Goal: Find specific fact: Find specific fact

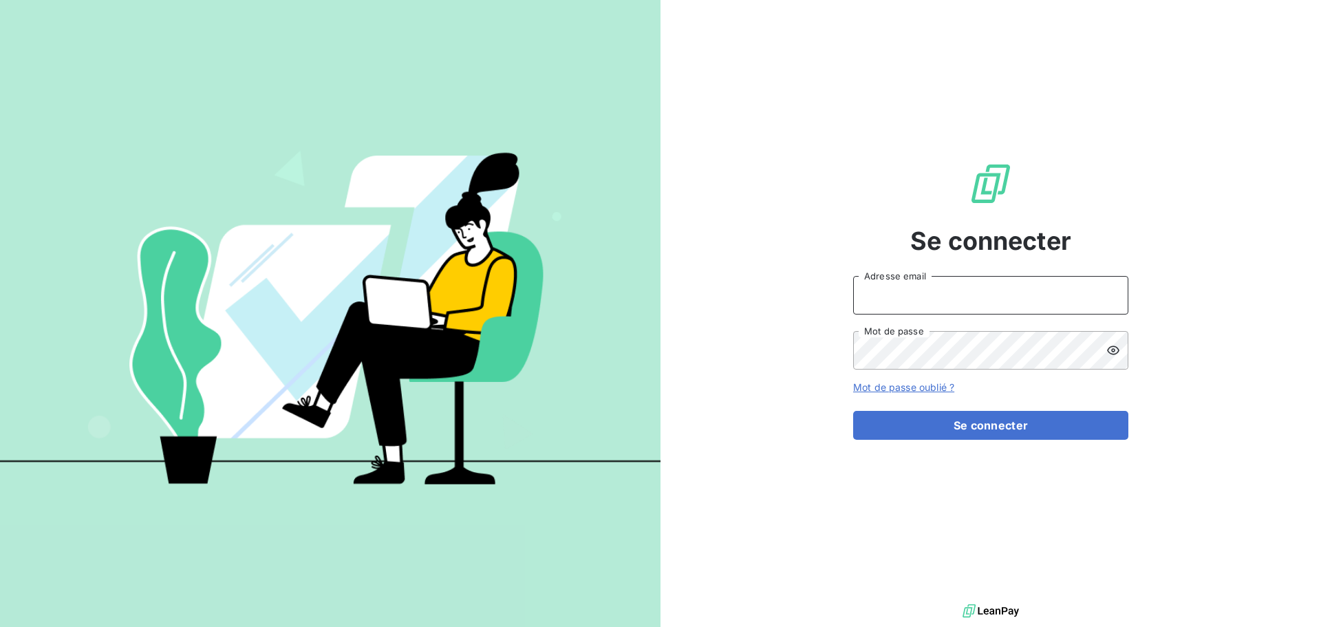
click at [982, 296] on input "Adresse email" at bounding box center [990, 295] width 275 height 39
paste input "[EMAIL_ADDRESS][DOMAIN_NAME]"
type input "[EMAIL_ADDRESS][DOMAIN_NAME]"
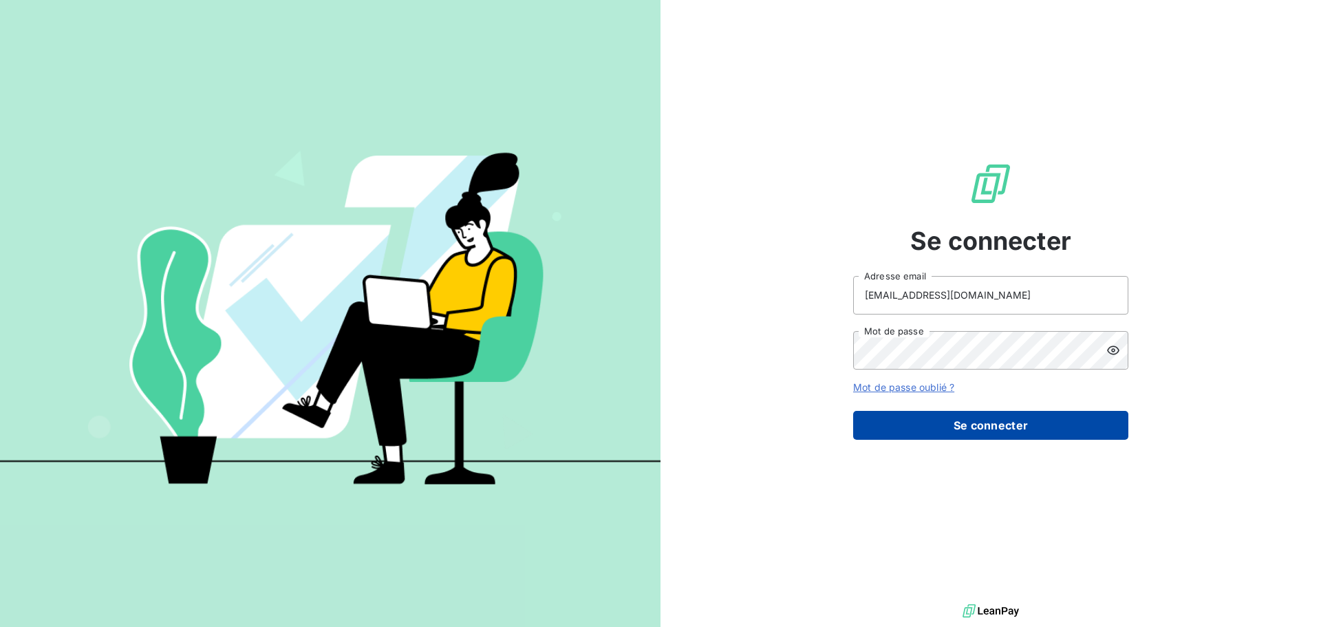
click at [1046, 420] on button "Se connecter" at bounding box center [990, 425] width 275 height 29
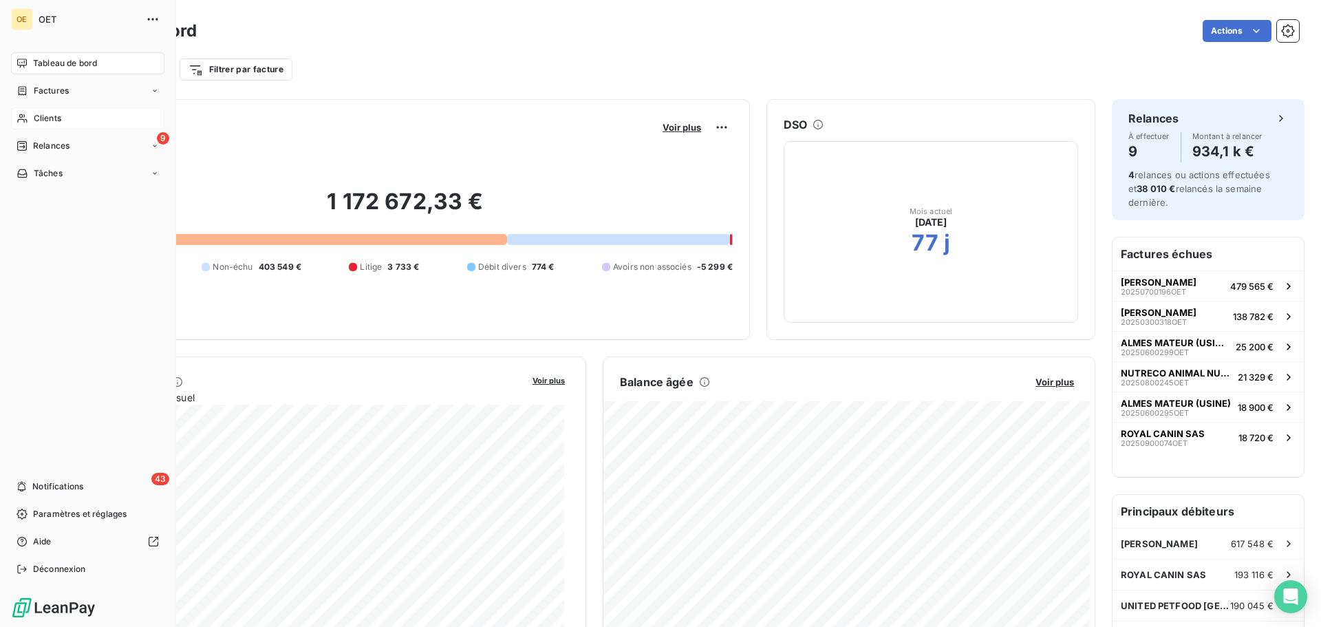
click at [66, 122] on div "Clients" at bounding box center [87, 118] width 153 height 22
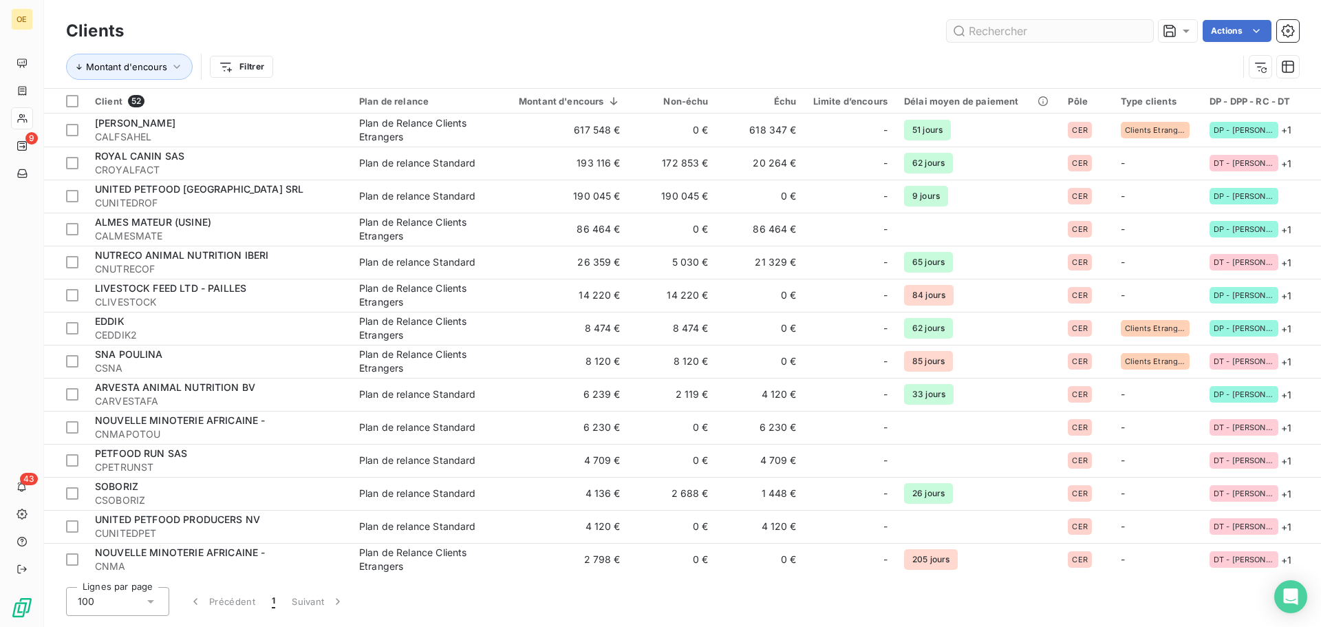
click at [1032, 28] on input "text" at bounding box center [1049, 31] width 206 height 22
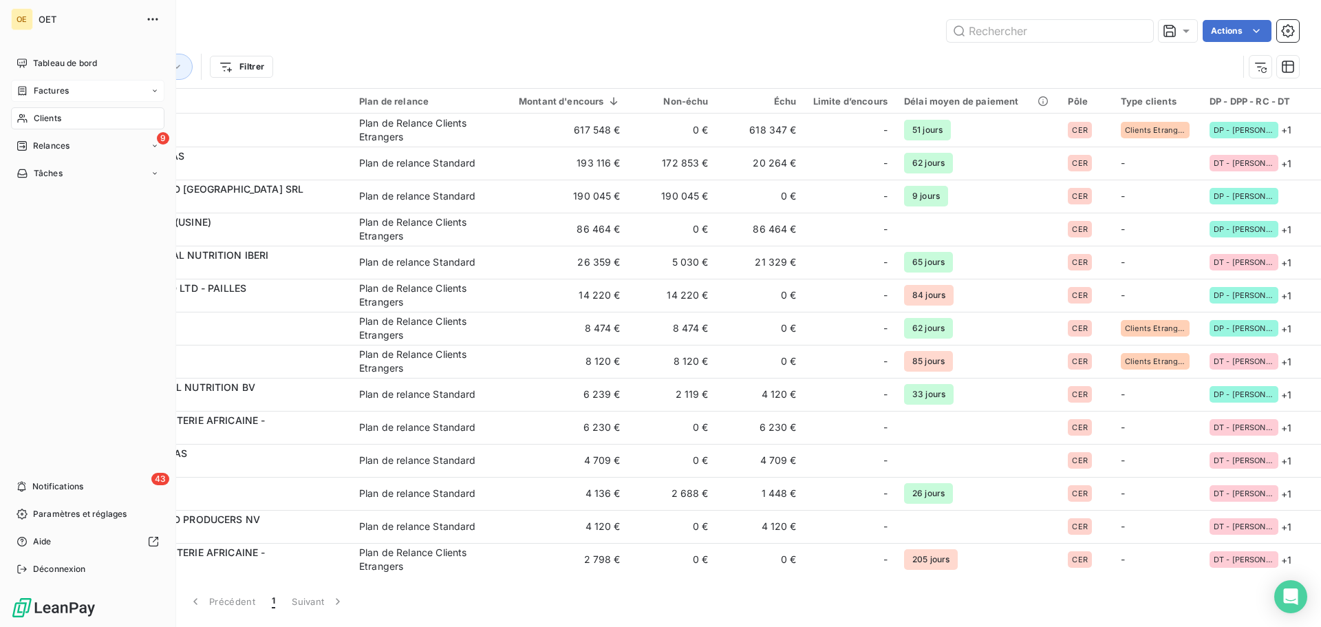
click at [61, 92] on span "Factures" at bounding box center [51, 91] width 35 height 12
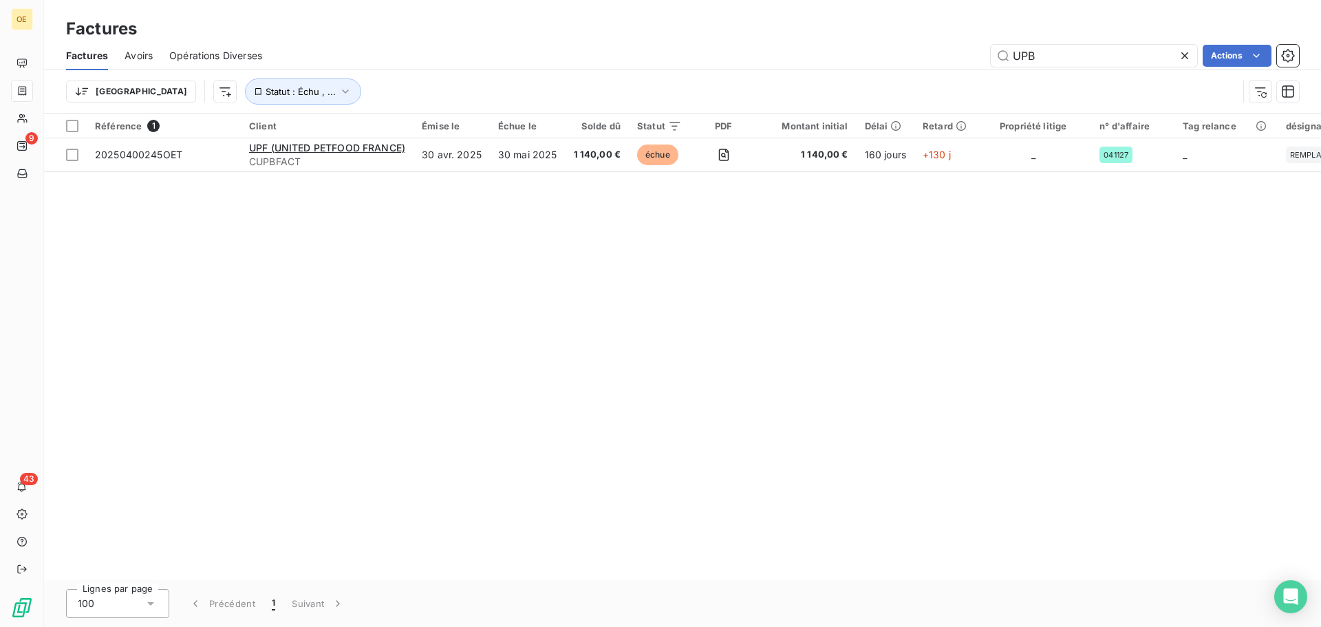
drag, startPoint x: 1056, startPoint y: 55, endPoint x: 907, endPoint y: 60, distance: 149.3
click at [907, 60] on div "UPB Actions" at bounding box center [789, 56] width 1020 height 22
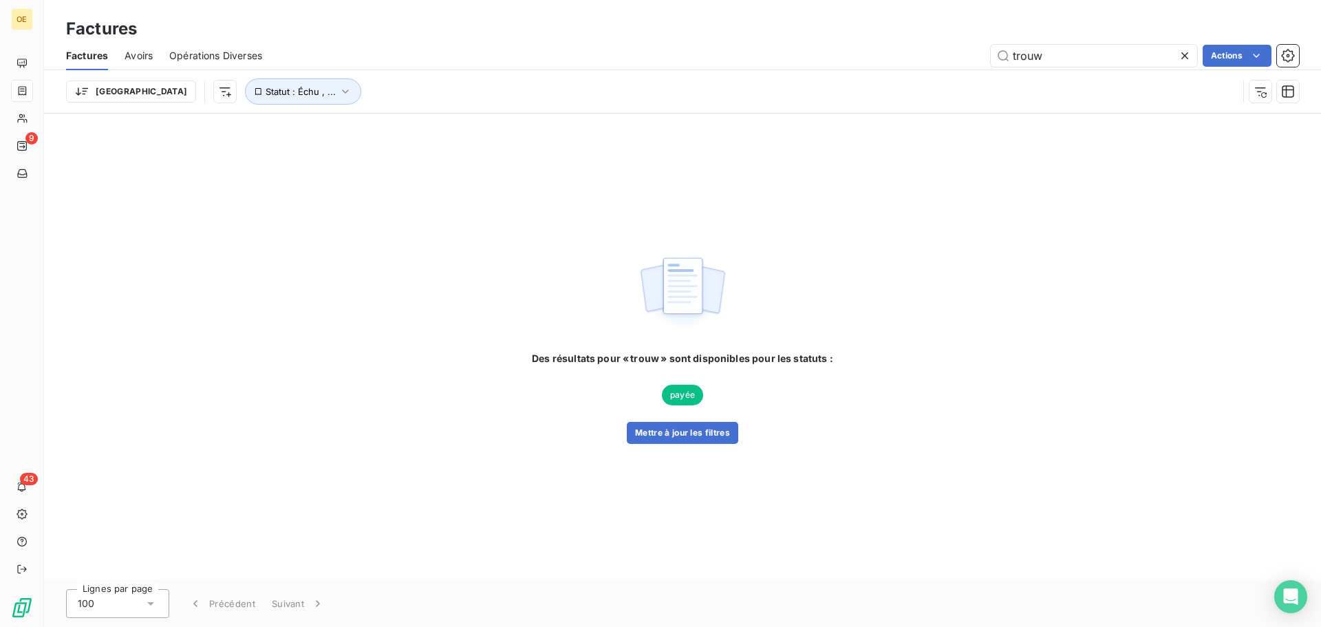
click at [411, 208] on div "Des résultats pour « trouw » sont disponibles pour les statuts : payée Mettre à…" at bounding box center [682, 346] width 1277 height 466
click at [338, 93] on icon "button" at bounding box center [345, 92] width 14 height 14
click at [349, 229] on div "Des résultats pour « trouw » sont disponibles pour les statuts : payée Mettre à…" at bounding box center [682, 346] width 1277 height 466
click at [1065, 60] on input "trouw" at bounding box center [1093, 56] width 206 height 22
drag, startPoint x: 1078, startPoint y: 54, endPoint x: 868, endPoint y: 73, distance: 210.7
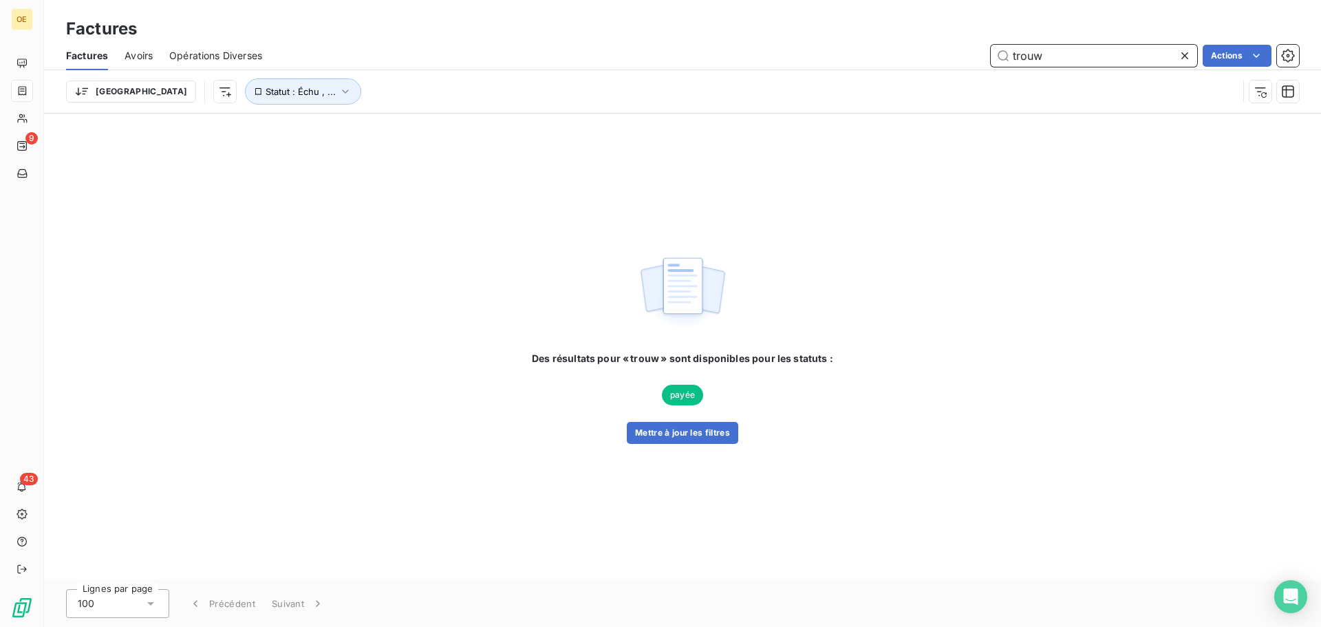
click at [868, 73] on div "Factures Avoirs Opérations Diverses trouw Actions Trier Statut : Échu , ..." at bounding box center [682, 77] width 1277 height 72
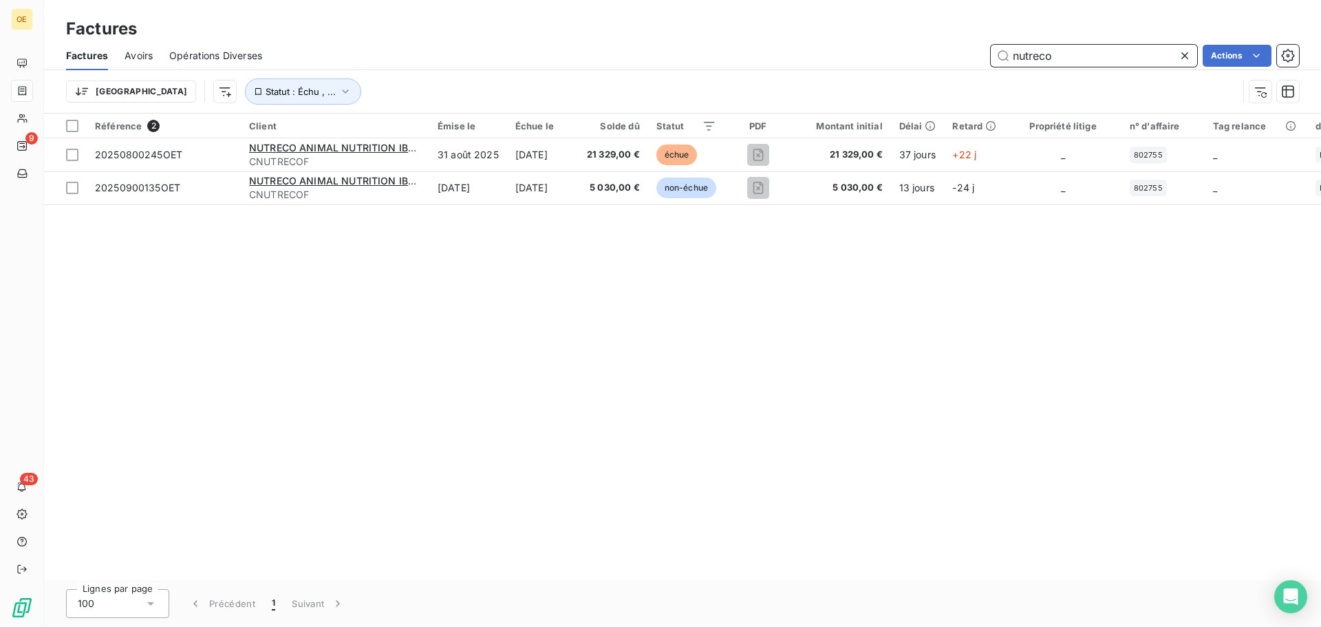
type input "nutreco"
click at [657, 380] on div "Référence 2 Client Émise le Échue le Solde dû Statut PDF Montant initial Délai …" at bounding box center [682, 346] width 1277 height 466
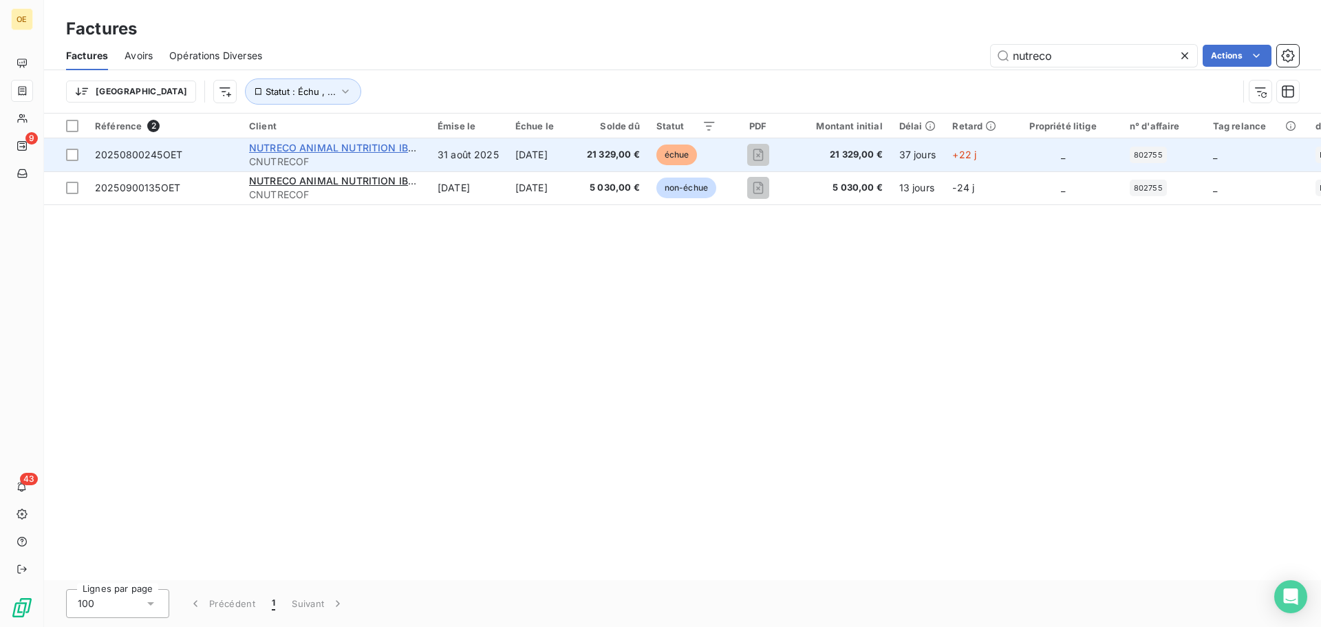
click at [295, 152] on span "NUTRECO ANIMAL NUTRITION IBERI" at bounding box center [336, 148] width 174 height 12
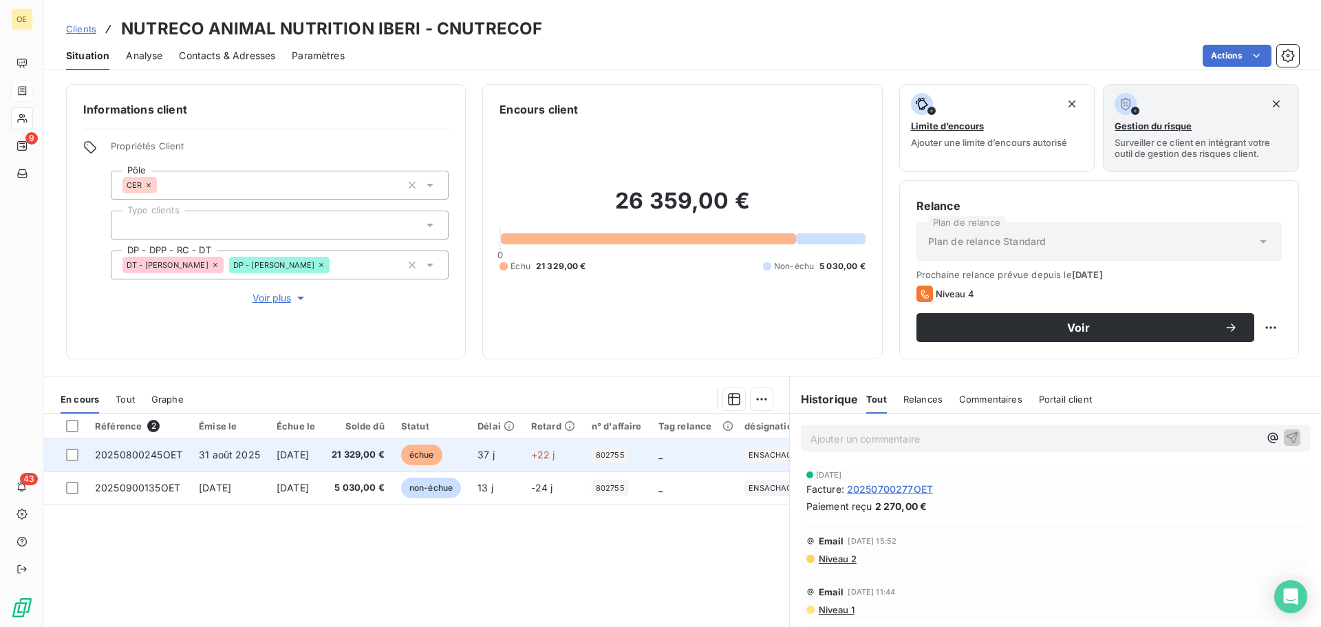
click at [244, 455] on span "31 août 2025" at bounding box center [229, 454] width 61 height 12
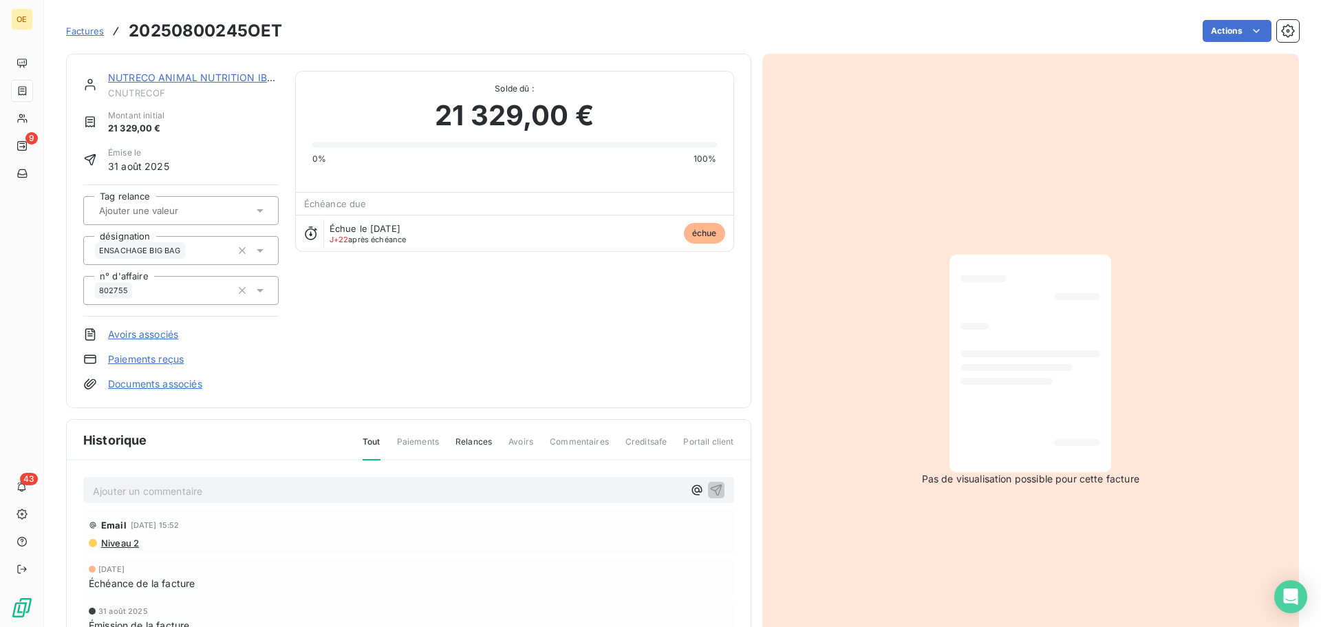
click at [1033, 400] on div at bounding box center [1030, 362] width 140 height 195
click at [215, 26] on h3 "20250800245OET" at bounding box center [205, 31] width 153 height 25
drag, startPoint x: 127, startPoint y: 27, endPoint x: 246, endPoint y: 38, distance: 118.8
click at [246, 38] on div "Factures 20250800245OET" at bounding box center [174, 31] width 216 height 25
copy h3 "20250800245"
